Goal: Navigation & Orientation: Understand site structure

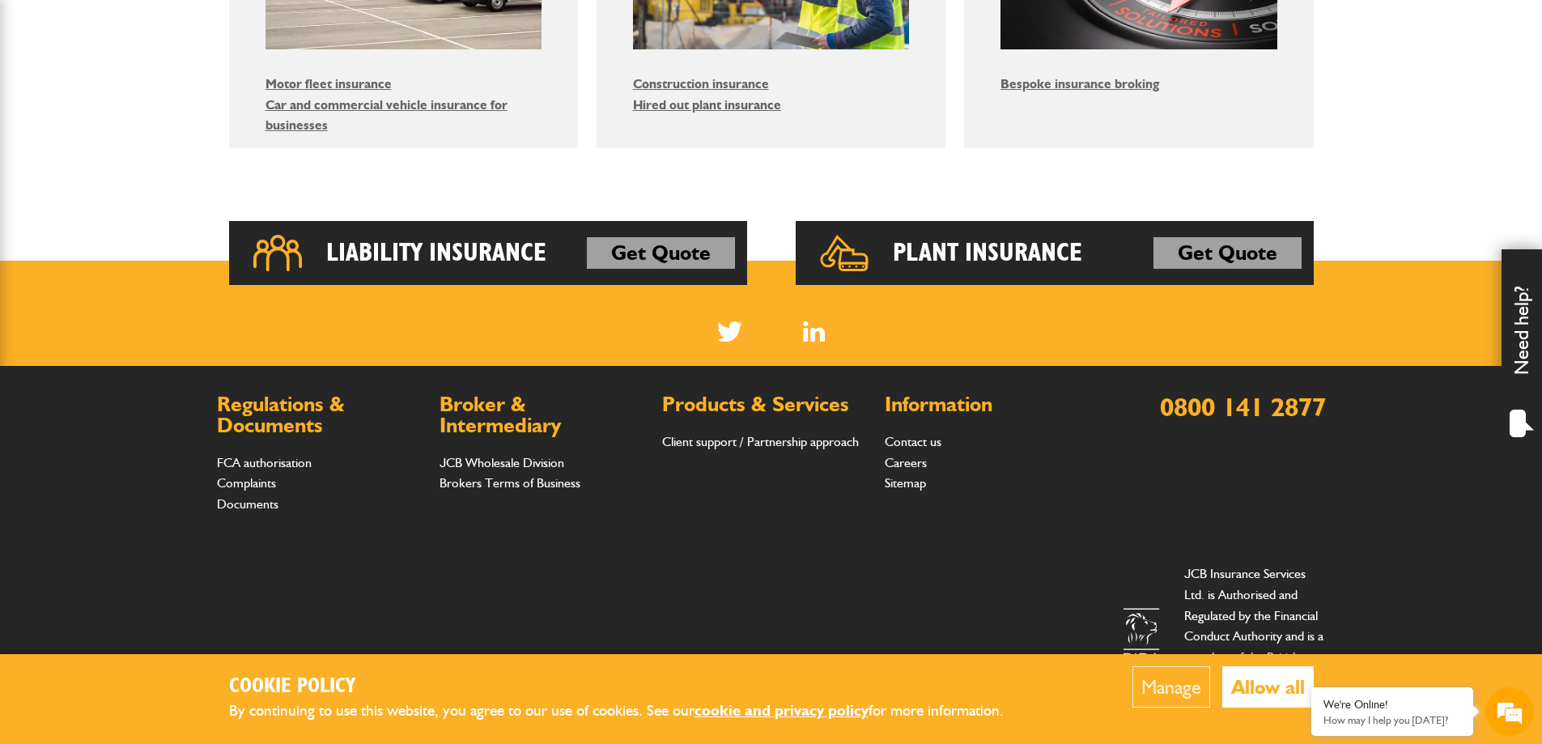
scroll to position [1162, 0]
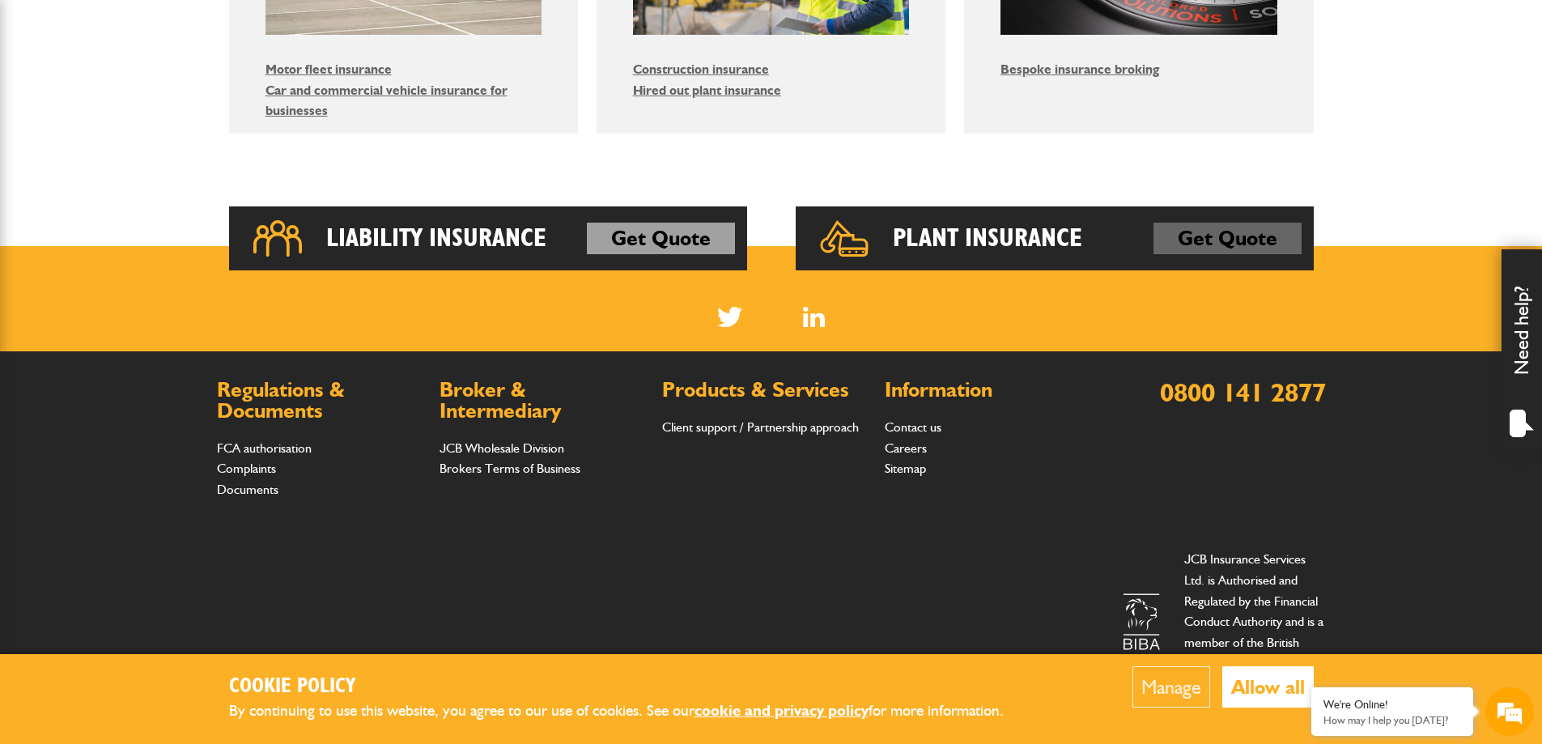
click at [1194, 240] on link "Get Quote" at bounding box center [1227, 239] width 148 height 32
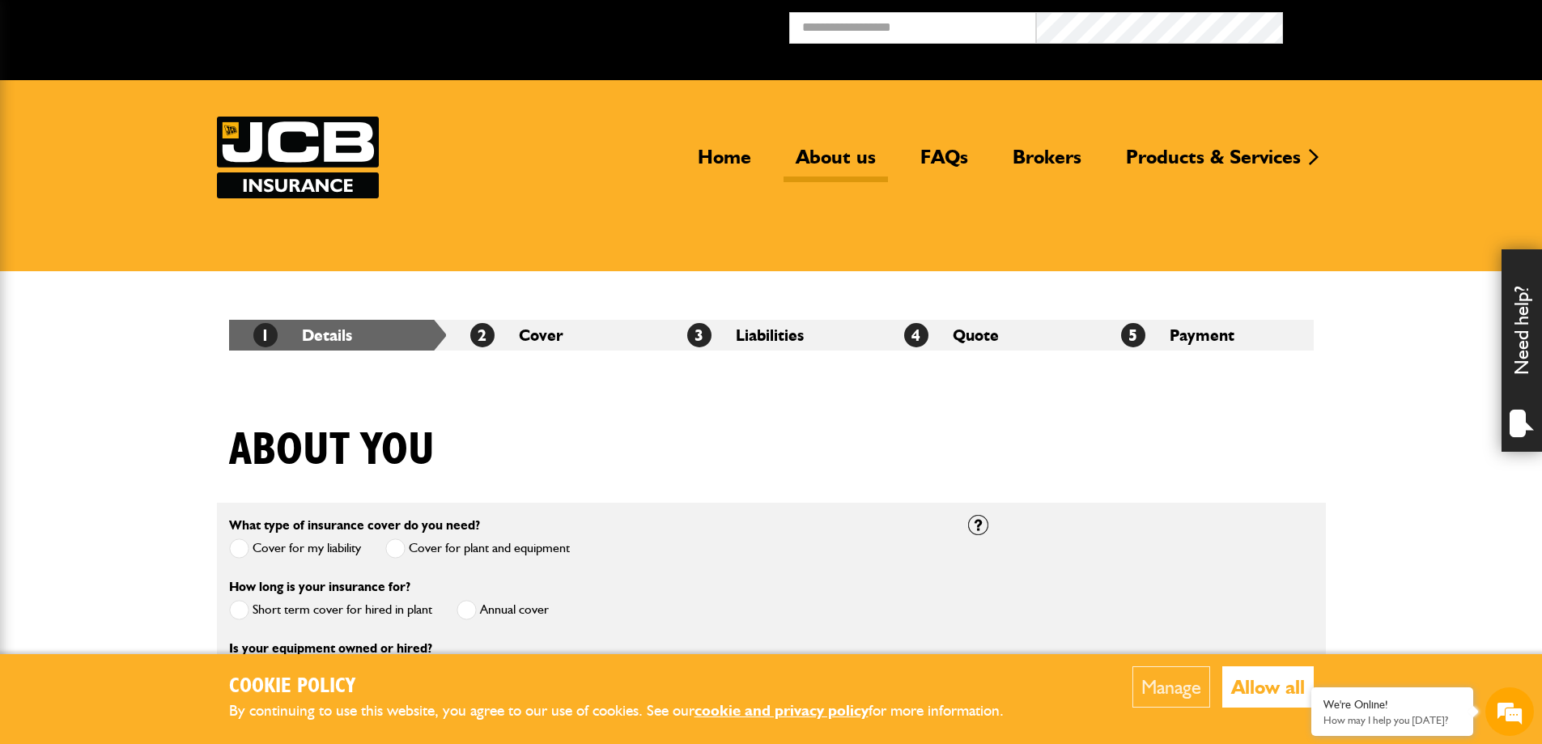
click at [842, 155] on link "About us" at bounding box center [835, 163] width 104 height 37
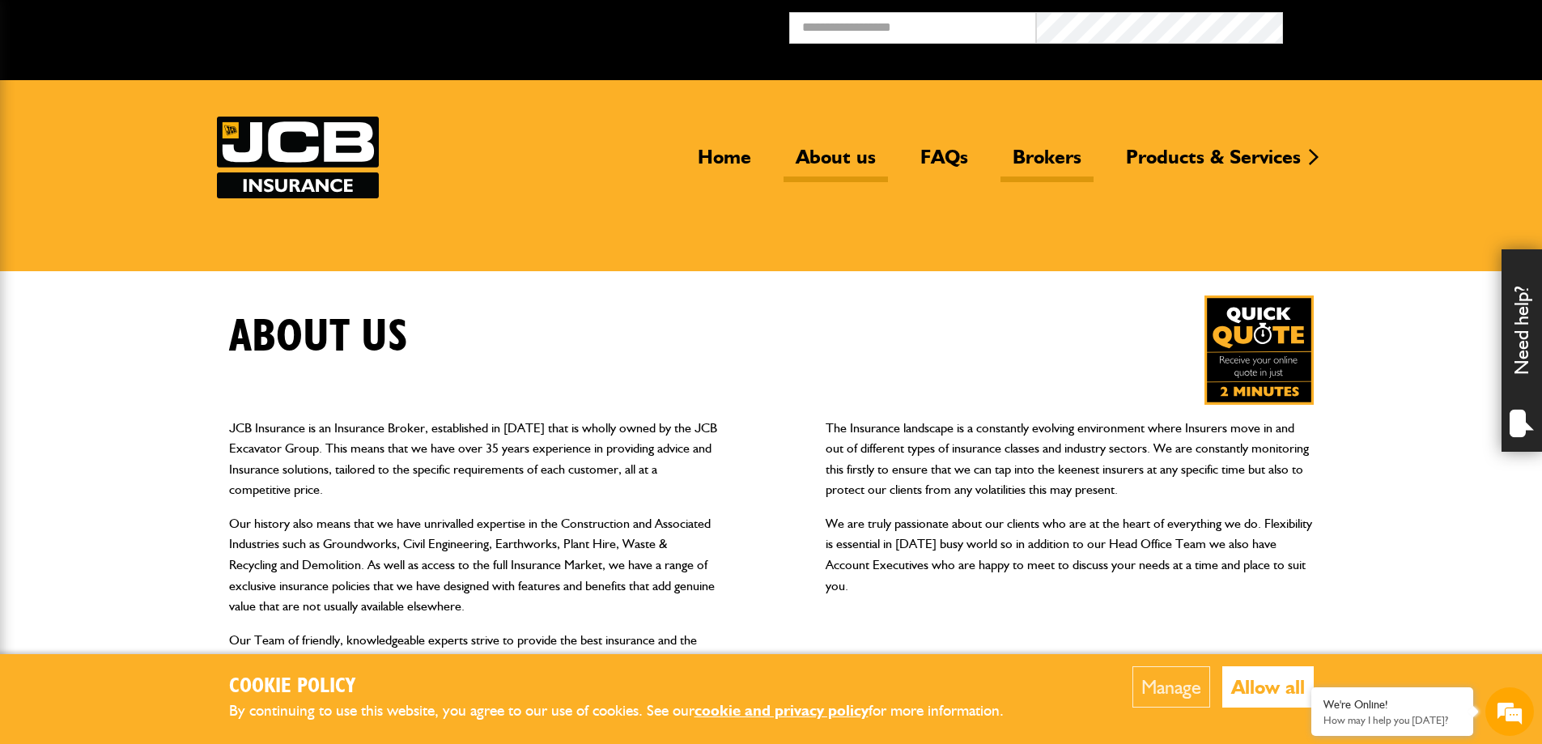
click at [1050, 158] on link "Brokers" at bounding box center [1046, 163] width 93 height 37
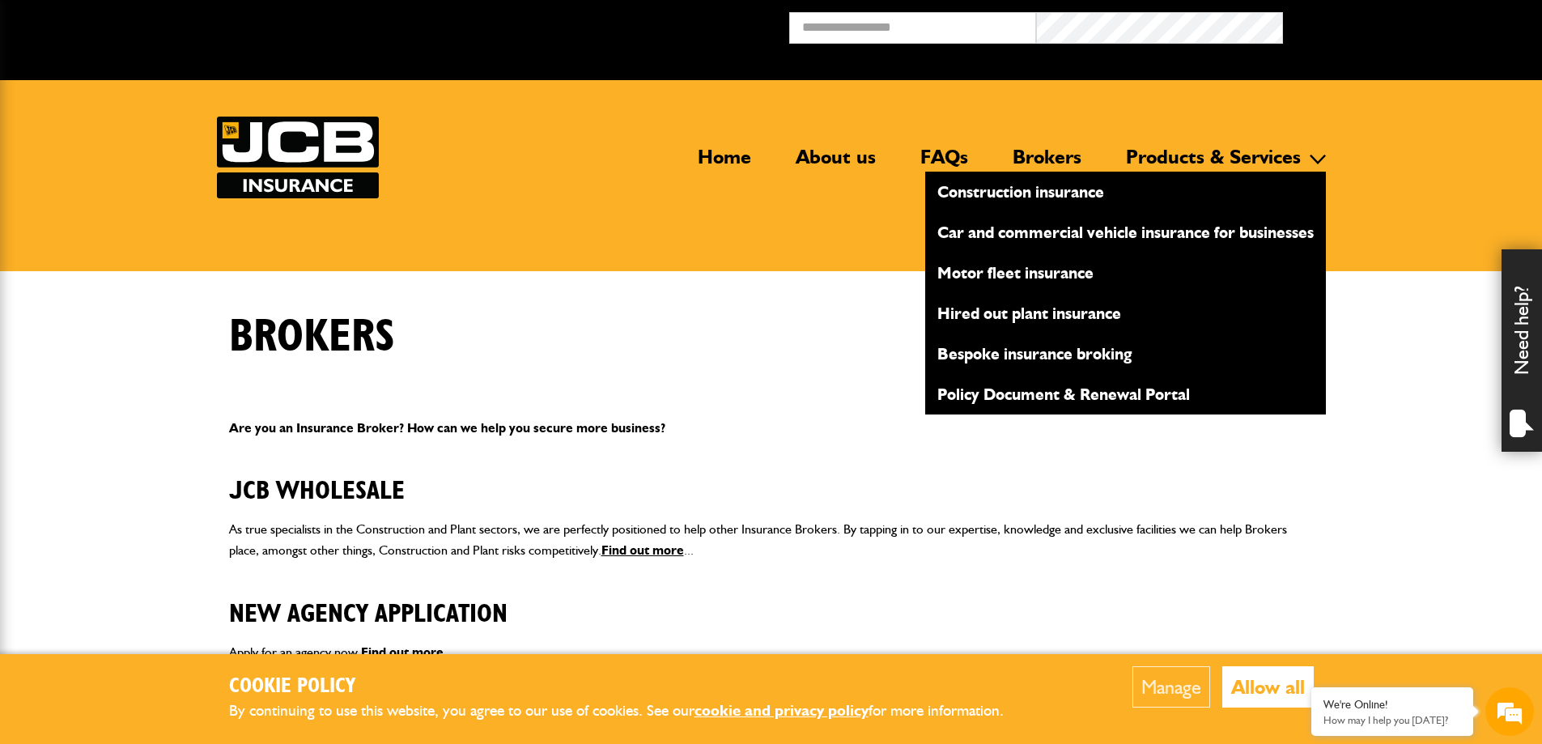
click at [994, 235] on link "Car and commercial vehicle insurance for businesses" at bounding box center [1125, 232] width 401 height 28
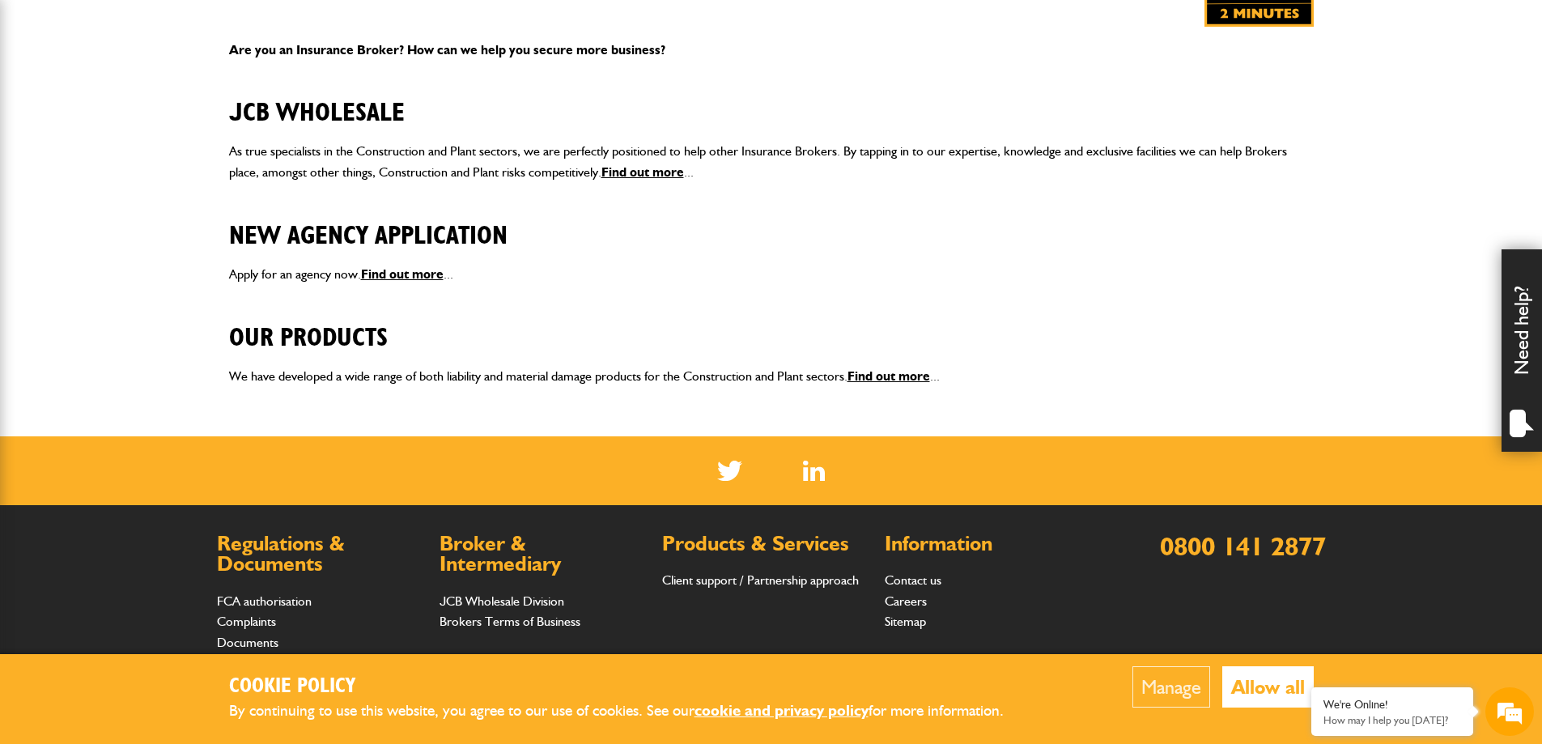
scroll to position [405, 0]
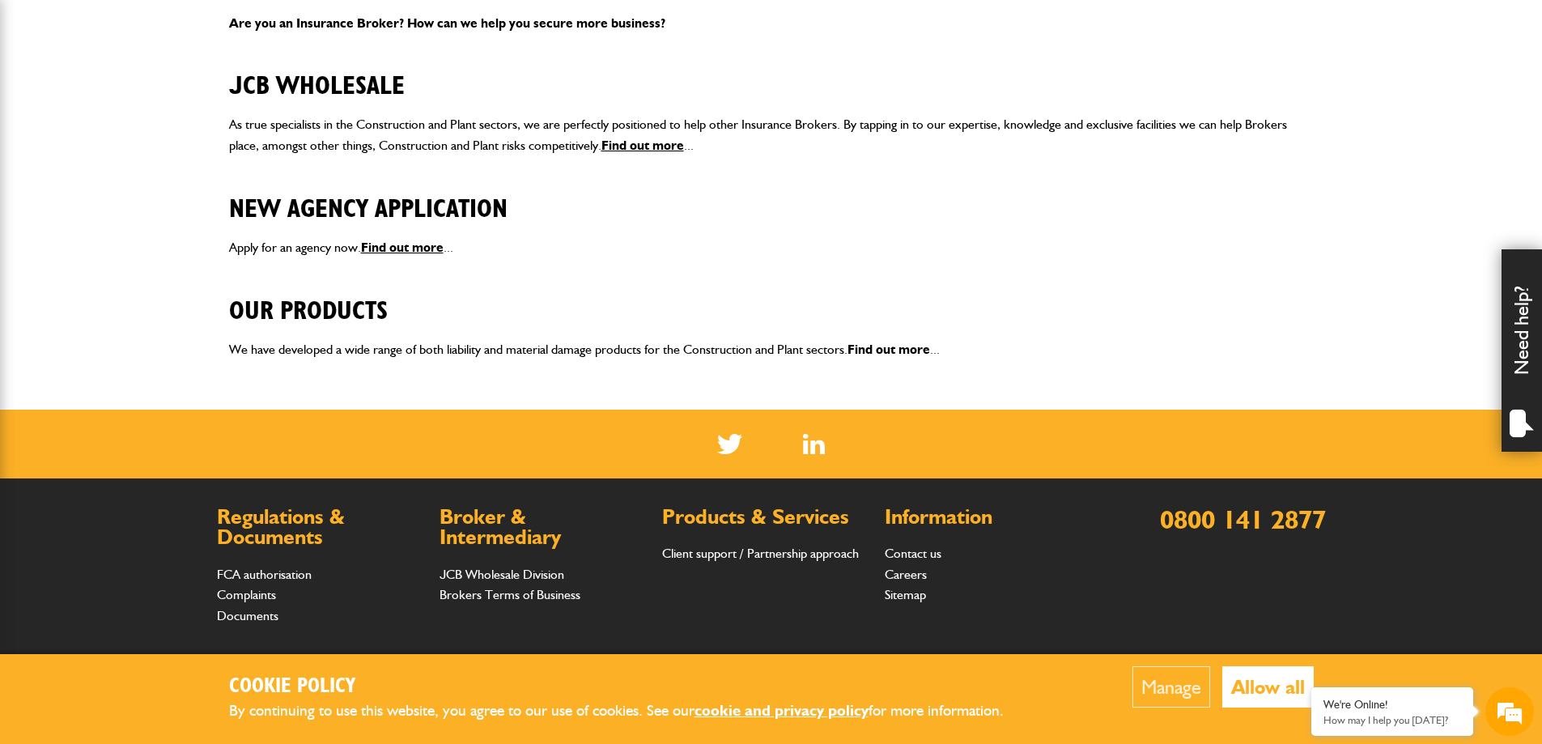
click at [866, 346] on link "Find out more" at bounding box center [888, 348] width 83 height 15
